Goal: Transaction & Acquisition: Purchase product/service

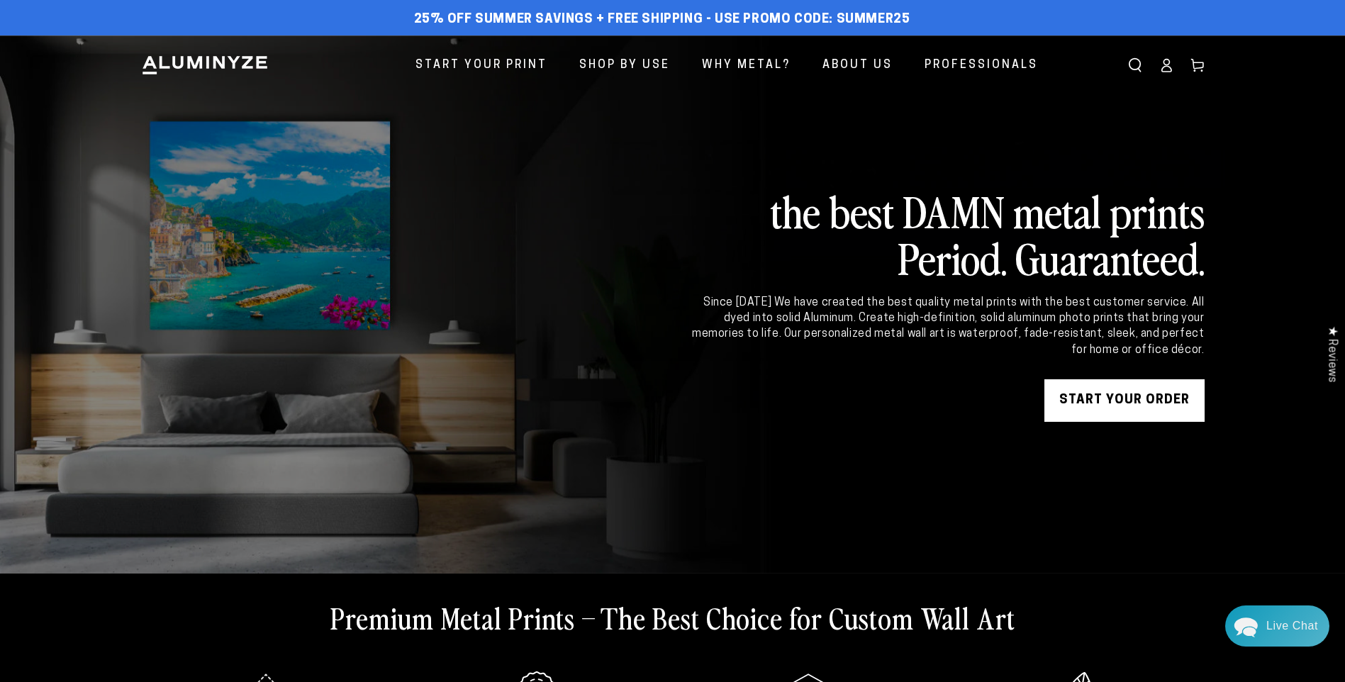
click at [1152, 404] on link "START YOUR Order" at bounding box center [1125, 400] width 160 height 43
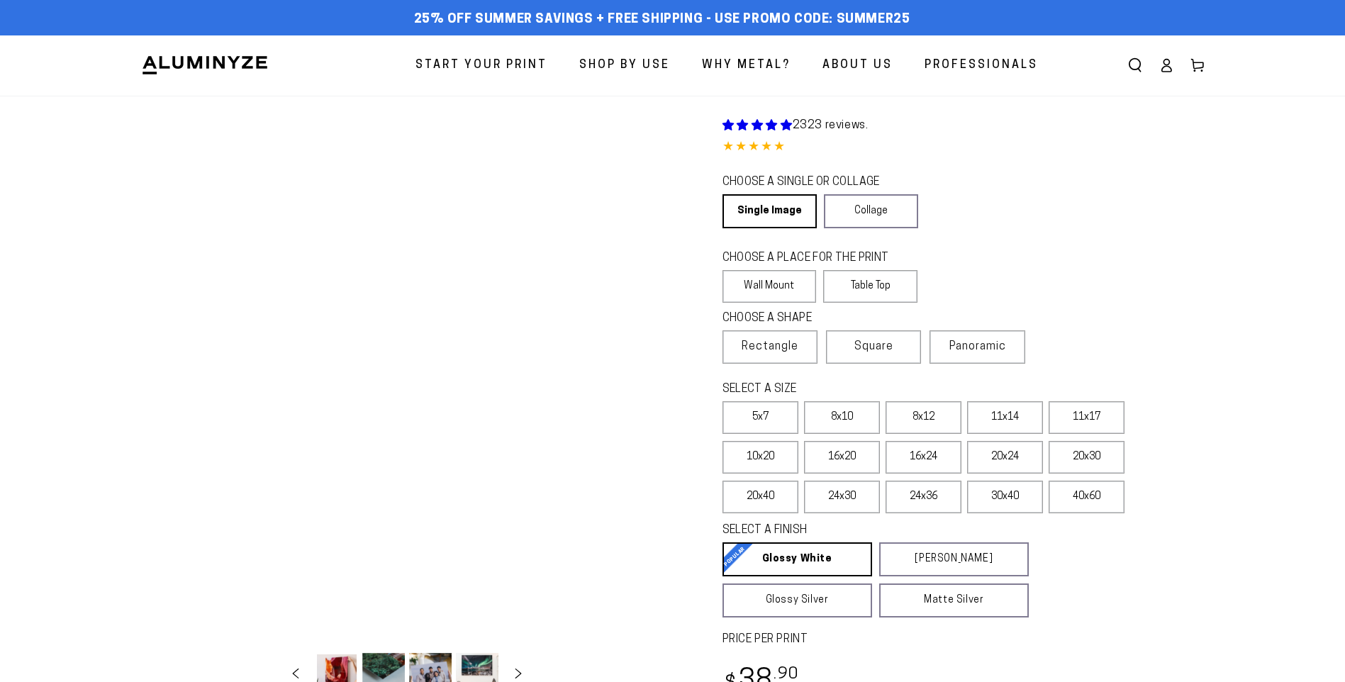
select select "**********"
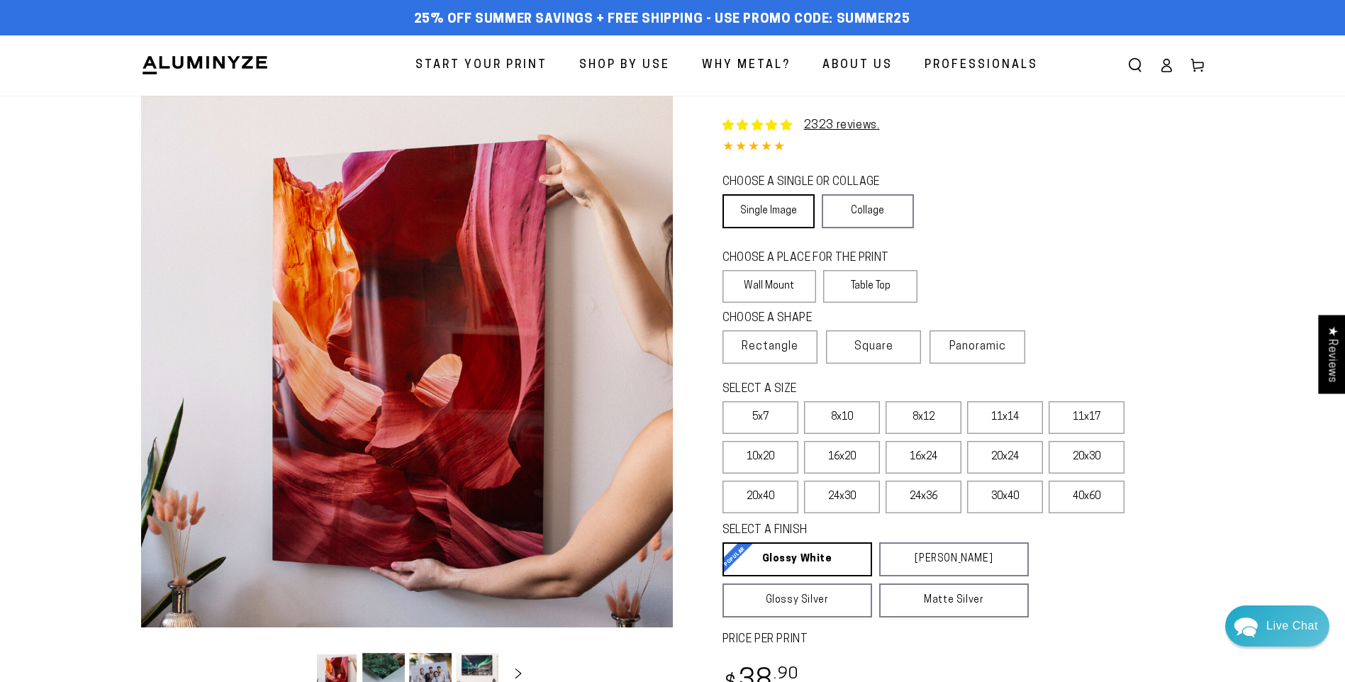
click at [779, 206] on link "Single Image" at bounding box center [769, 211] width 92 height 34
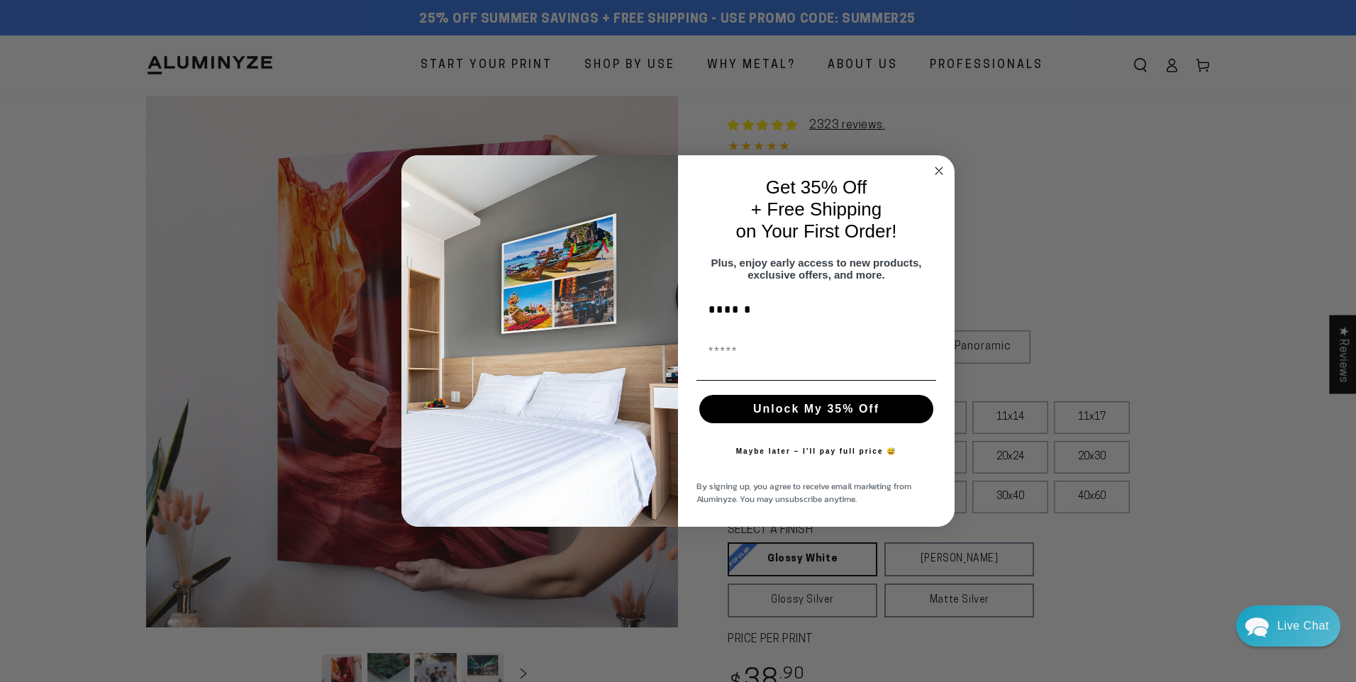
type input "*******"
type input "**********"
type input "*******"
click at [799, 415] on button "Unlock My 35% Off" at bounding box center [816, 409] width 234 height 28
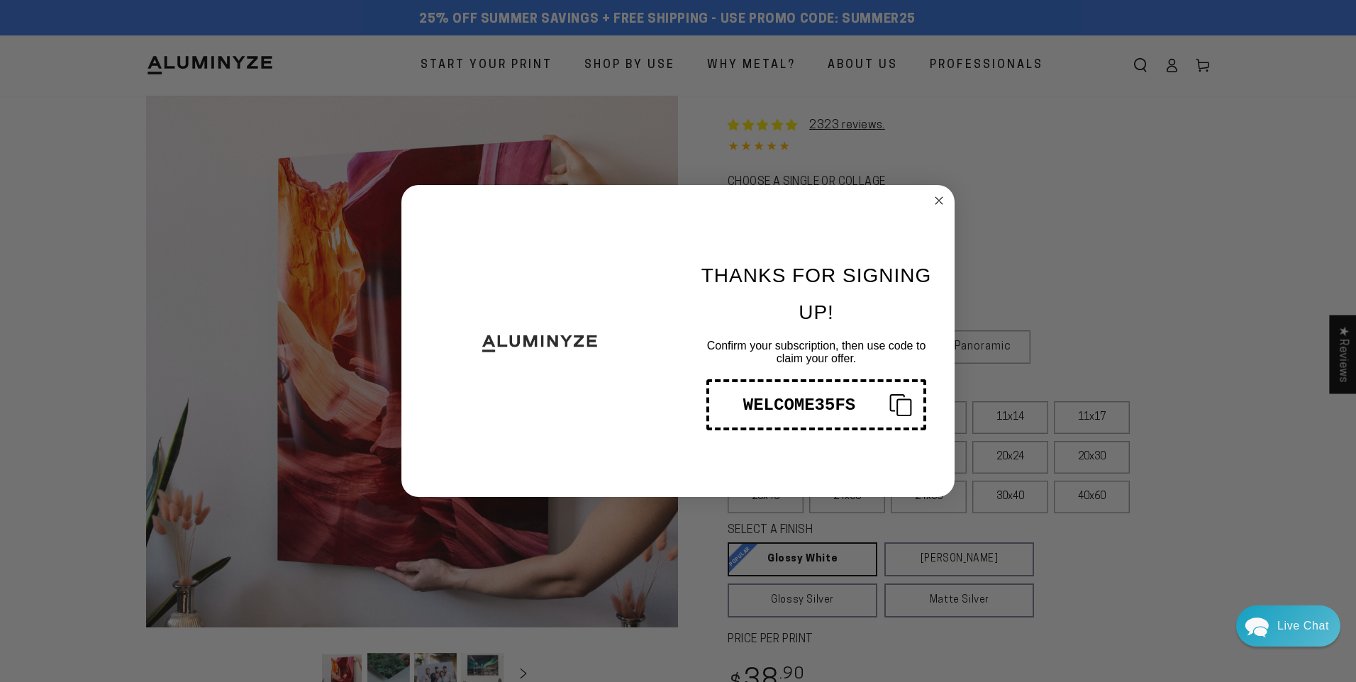
drag, startPoint x: 854, startPoint y: 401, endPoint x: 796, endPoint y: 406, distance: 58.3
click at [796, 406] on div "WELCOME35FS" at bounding box center [799, 405] width 157 height 19
click at [1216, 201] on div "Close dialog THANKS FOR SIGNING UP! Confirm your subscription, then use code to…" at bounding box center [678, 341] width 1356 height 682
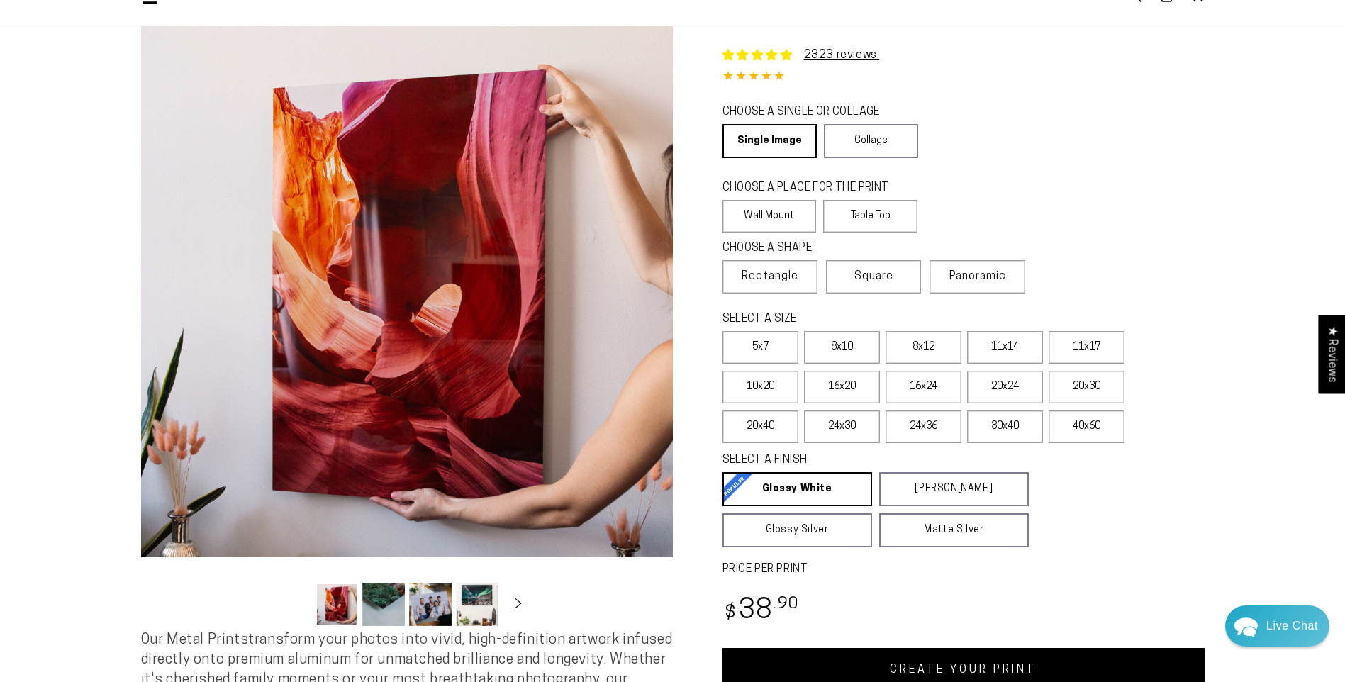
scroll to position [142, 0]
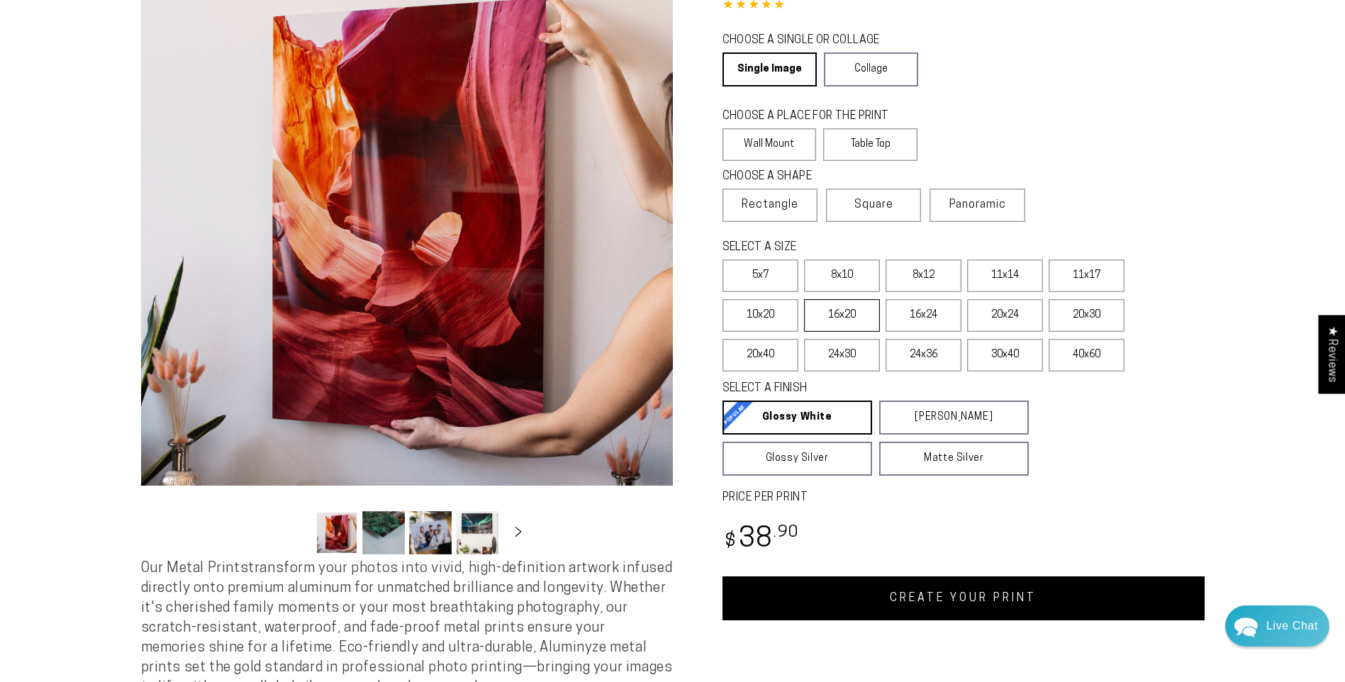
click at [838, 321] on label "16x20" at bounding box center [842, 315] width 76 height 33
click at [947, 313] on label "16x24" at bounding box center [924, 315] width 76 height 33
click at [994, 311] on label "20x24" at bounding box center [1005, 315] width 76 height 33
click at [931, 316] on label "16x24" at bounding box center [924, 315] width 76 height 33
click at [882, 60] on link "Collage" at bounding box center [871, 69] width 94 height 34
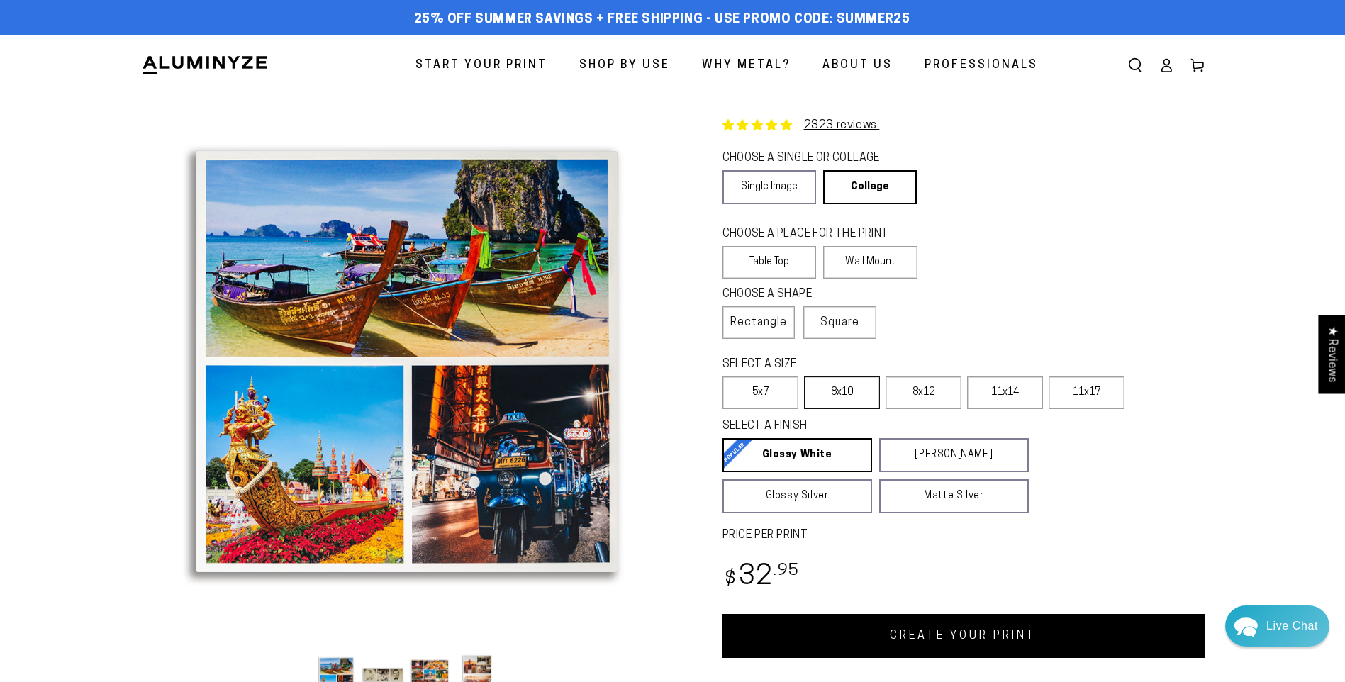
click at [860, 393] on label "8x10" at bounding box center [842, 393] width 76 height 33
click at [929, 397] on label "8x12" at bounding box center [924, 393] width 76 height 33
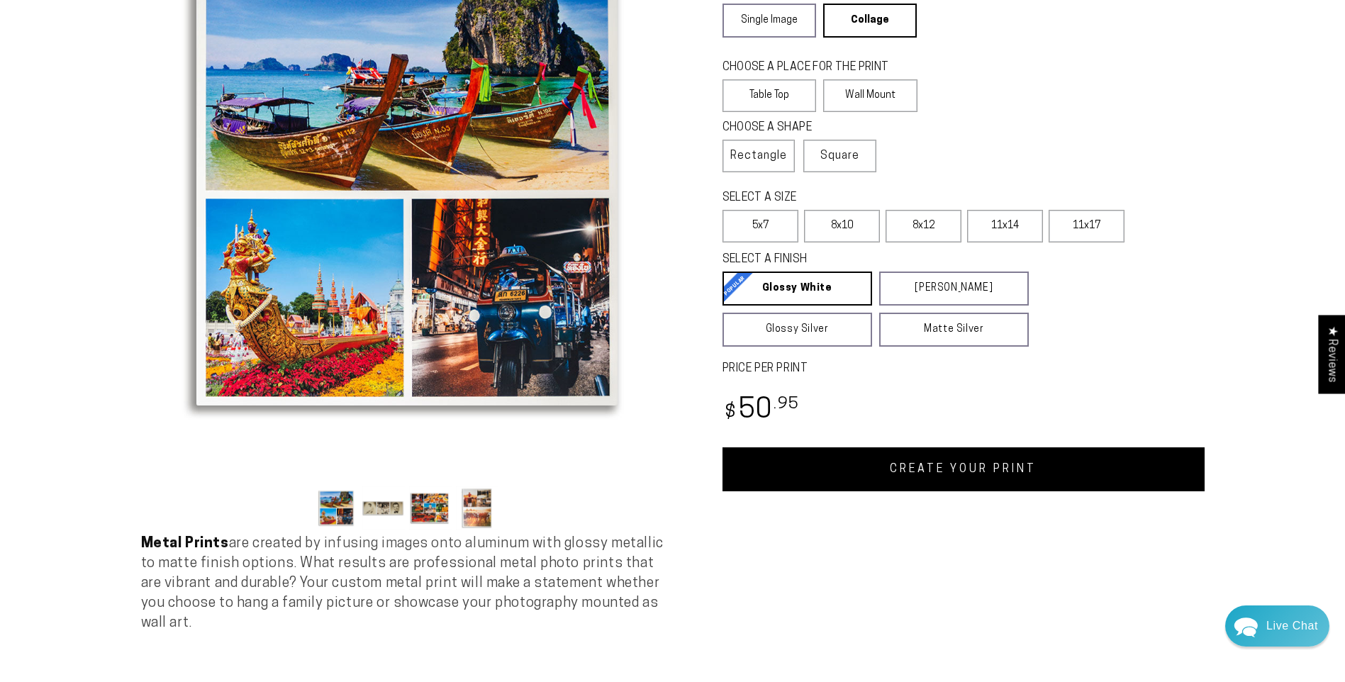
scroll to position [213, 0]
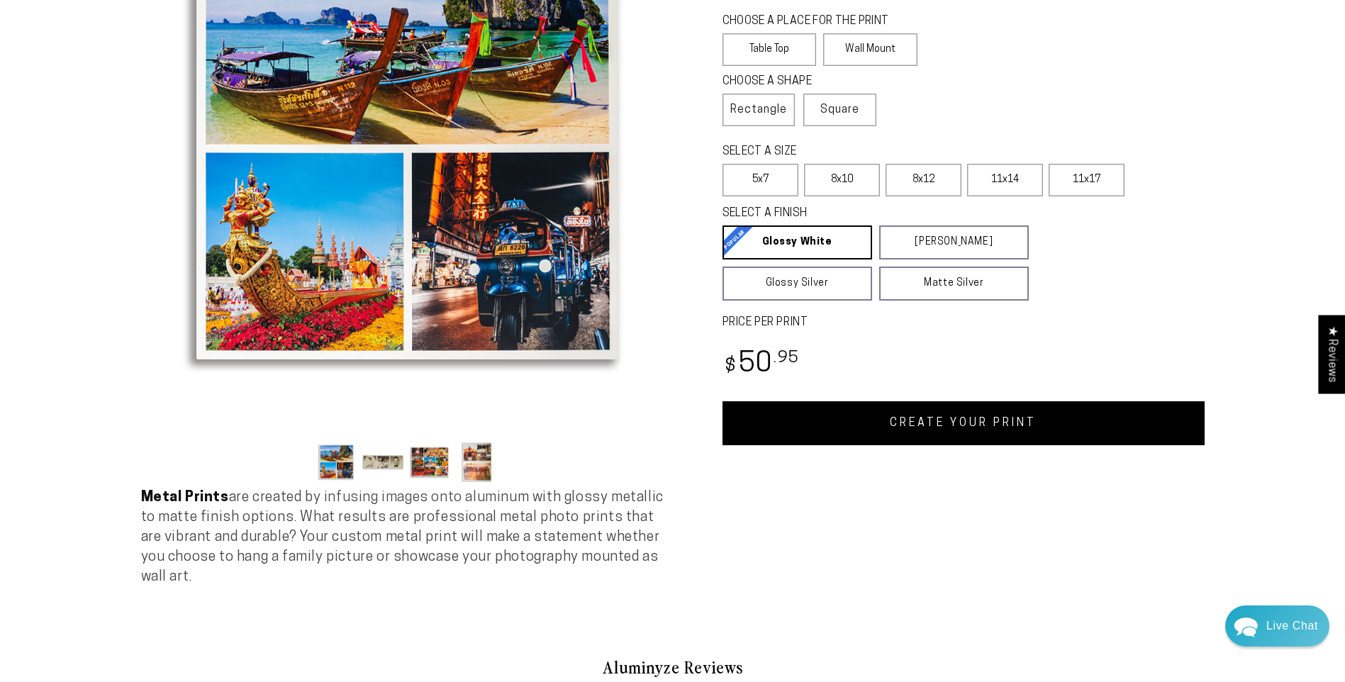
click at [431, 462] on button "Load image 3 in gallery view" at bounding box center [430, 461] width 43 height 43
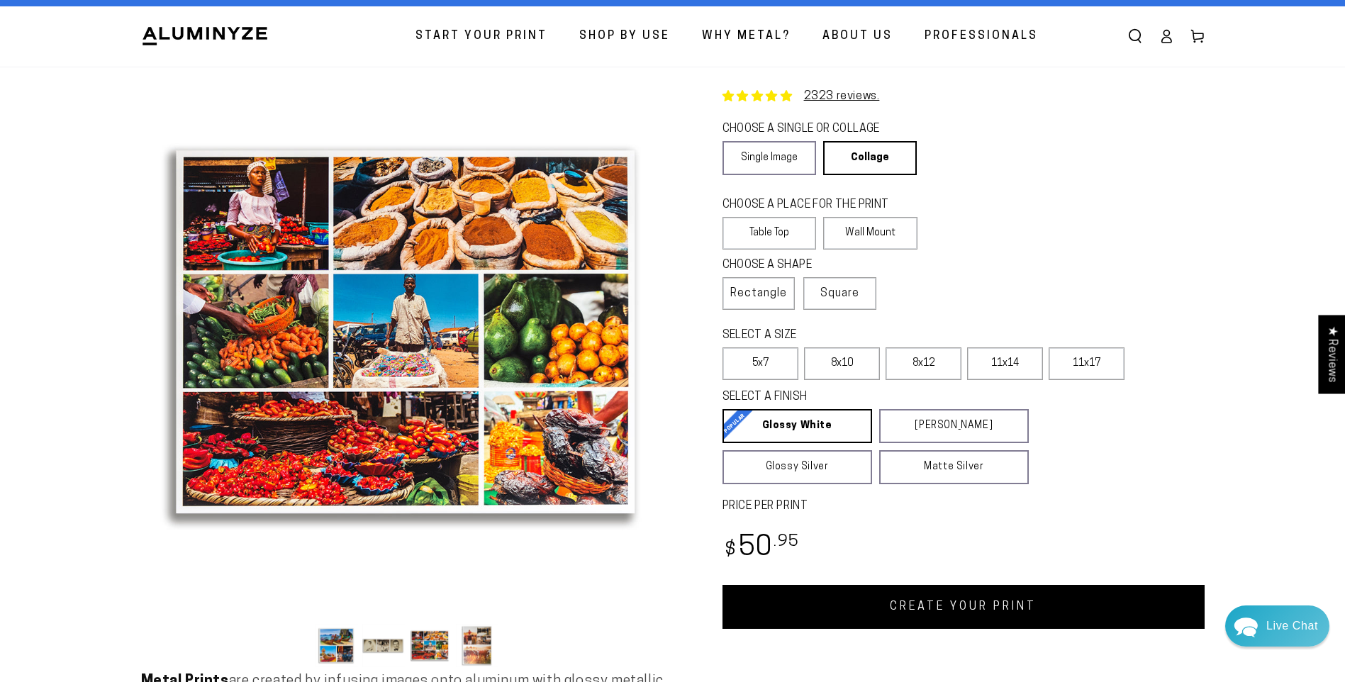
scroll to position [0, 0]
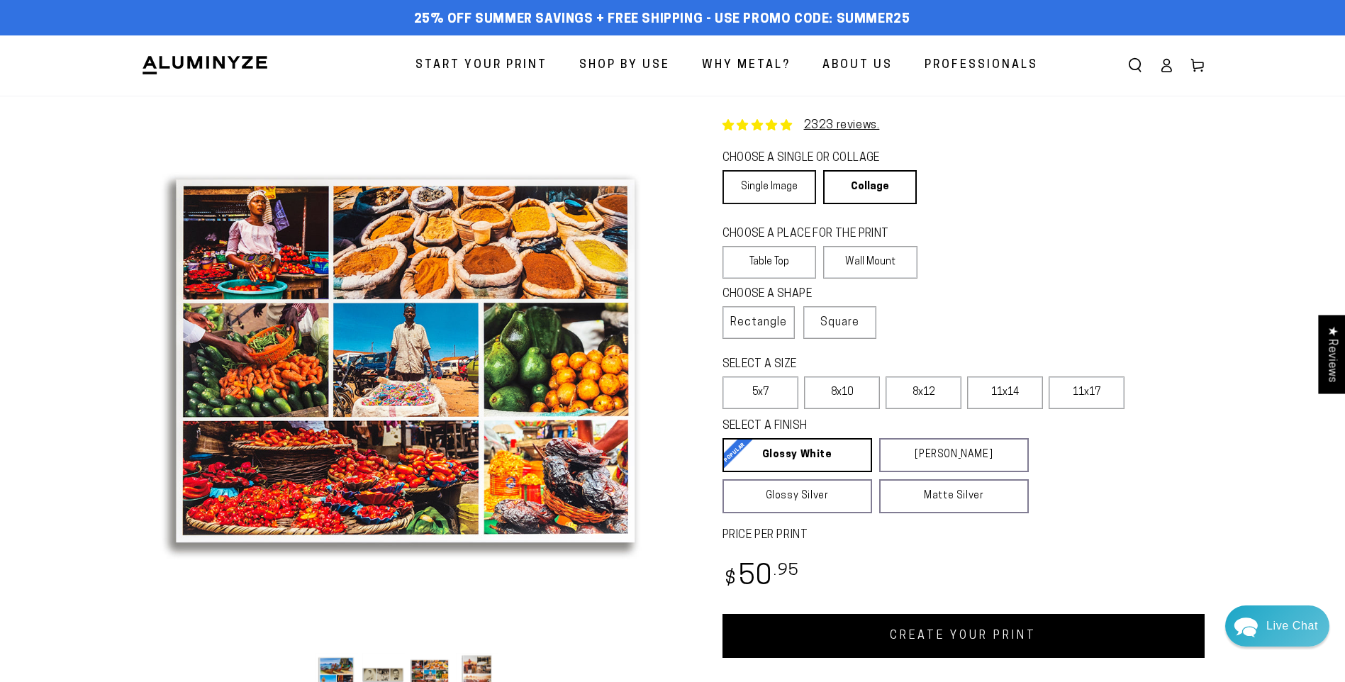
click at [780, 191] on link "Single Image" at bounding box center [770, 187] width 94 height 34
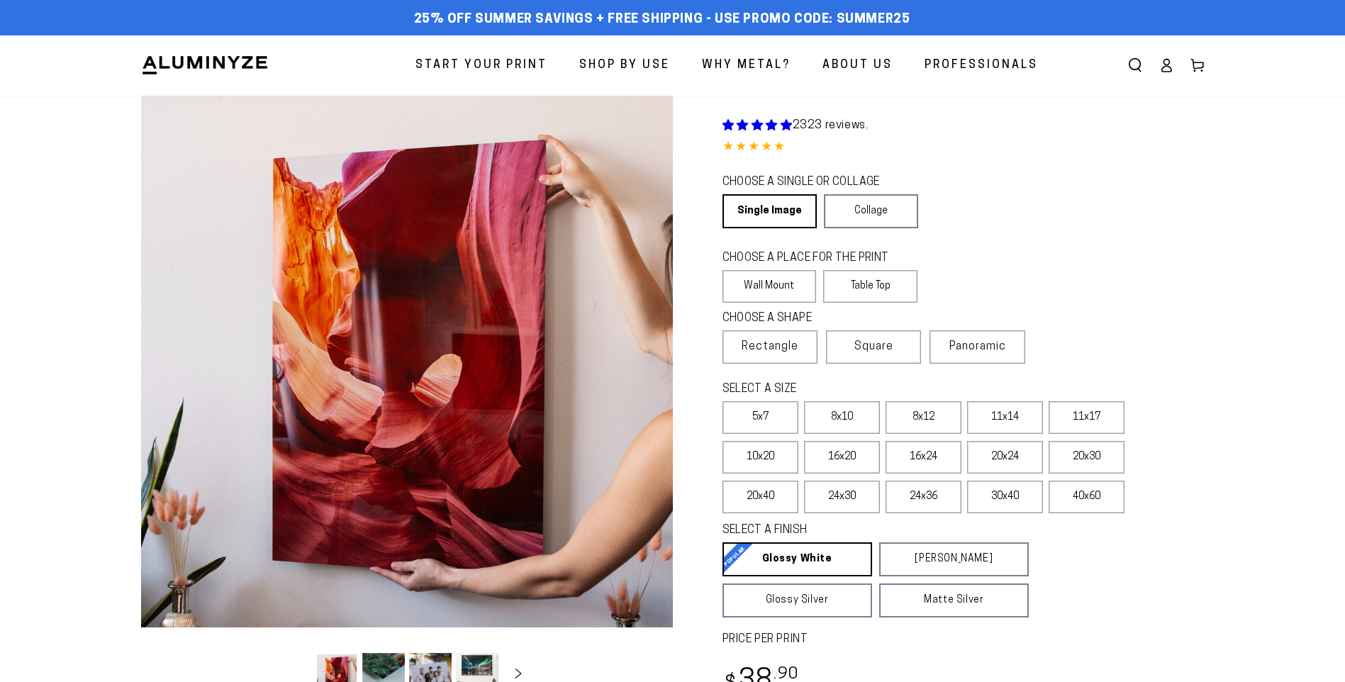
select select "**********"
click at [926, 459] on label "16x24" at bounding box center [924, 457] width 76 height 33
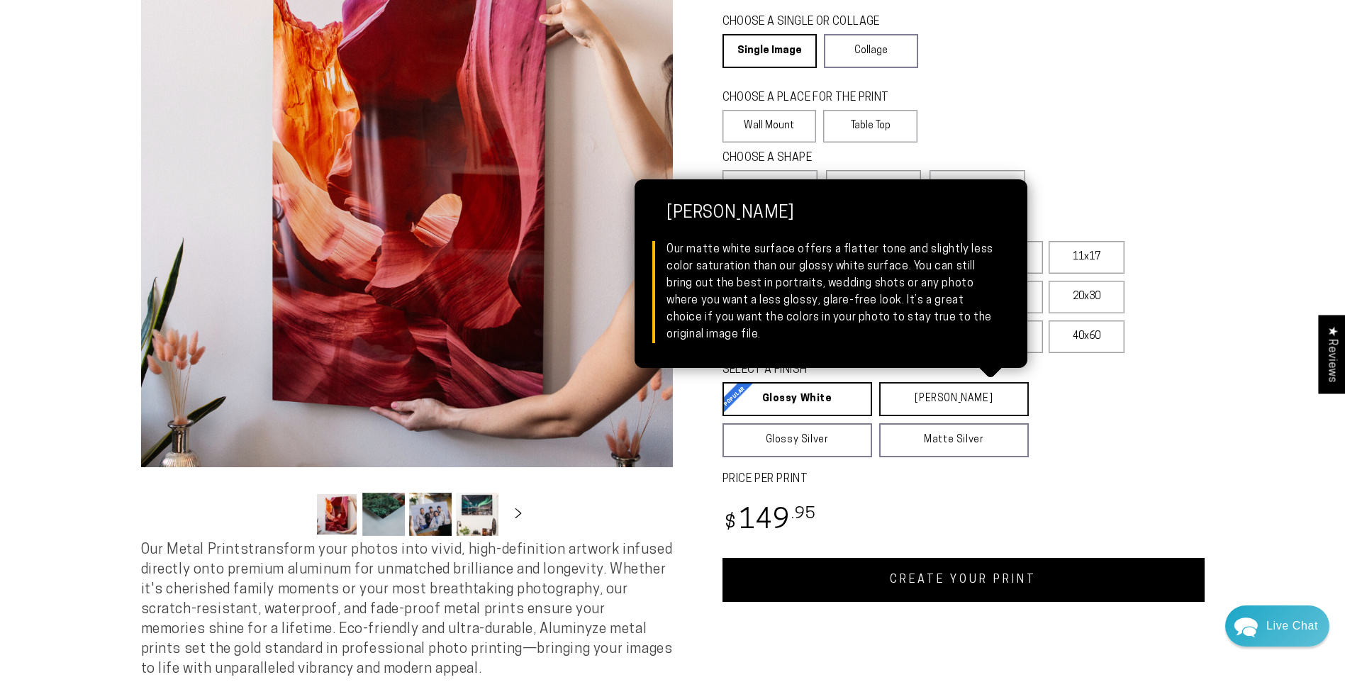
scroll to position [213, 0]
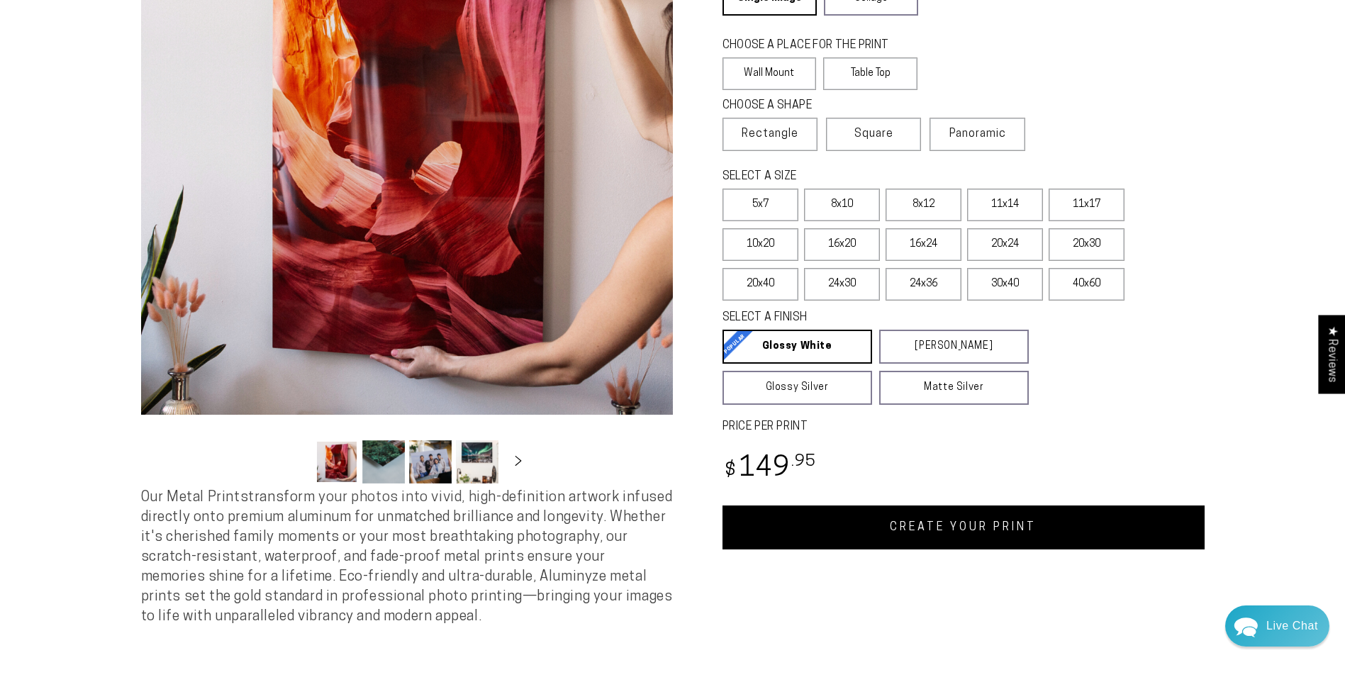
click at [860, 531] on link "CREATE YOUR PRINT" at bounding box center [964, 528] width 482 height 44
